Goal: Transaction & Acquisition: Purchase product/service

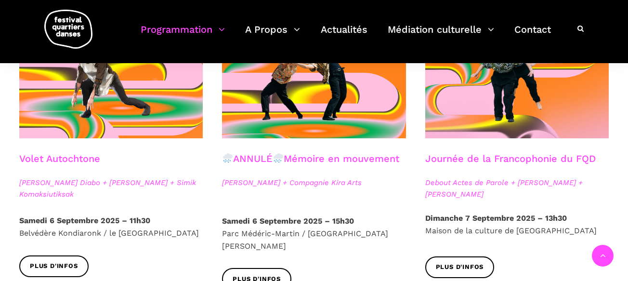
scroll to position [589, 0]
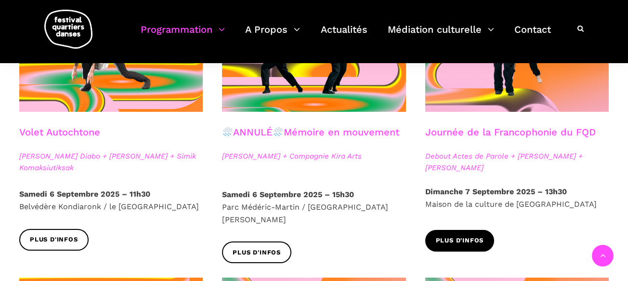
click at [467, 236] on span "Plus d'infos" at bounding box center [460, 241] width 48 height 10
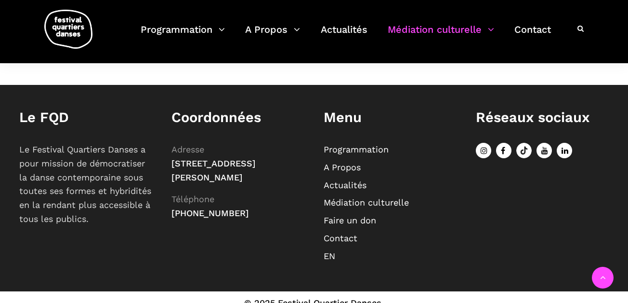
scroll to position [1137, 0]
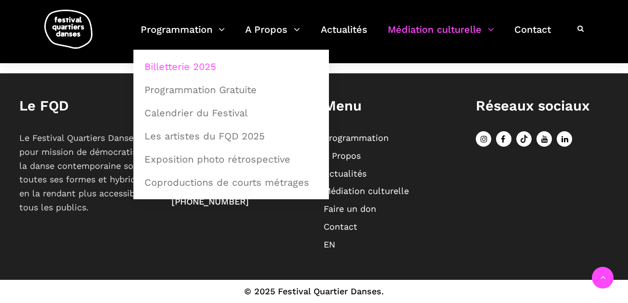
click at [200, 67] on link "Billetterie 2025" at bounding box center [231, 66] width 185 height 22
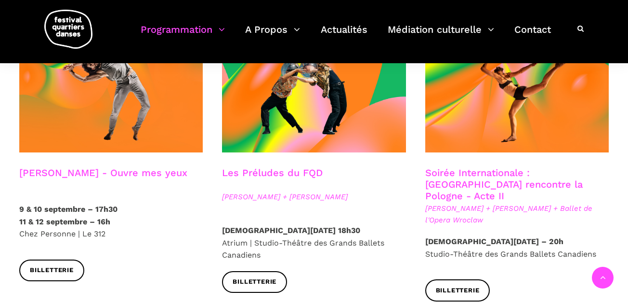
scroll to position [848, 0]
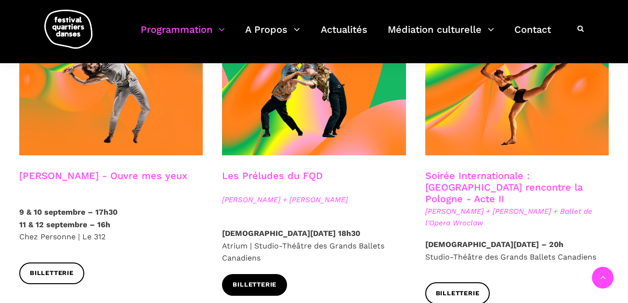
click at [265, 279] on span "Billetterie" at bounding box center [255, 284] width 44 height 10
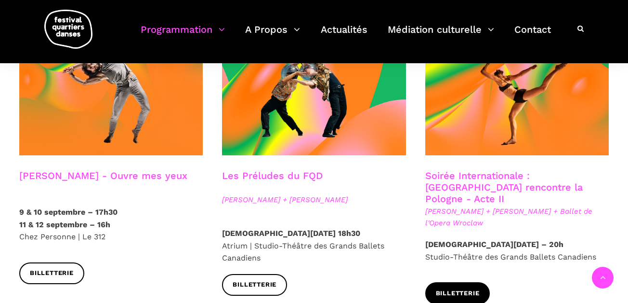
click at [463, 288] on span "Billetterie" at bounding box center [458, 293] width 44 height 10
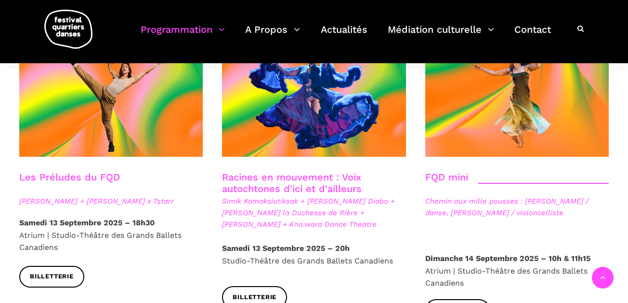
scroll to position [1447, 0]
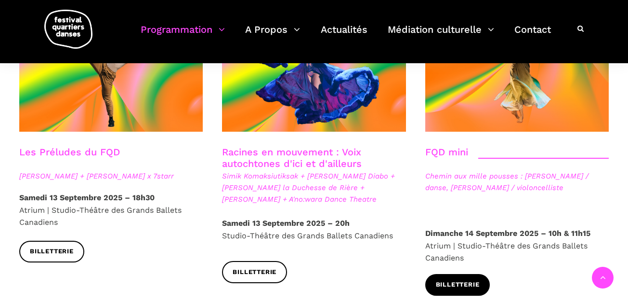
click at [447, 279] on span "Billetterie" at bounding box center [458, 284] width 44 height 10
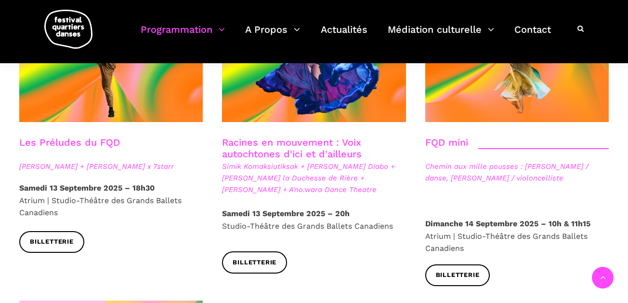
scroll to position [1456, 0]
